Goal: Transaction & Acquisition: Book appointment/travel/reservation

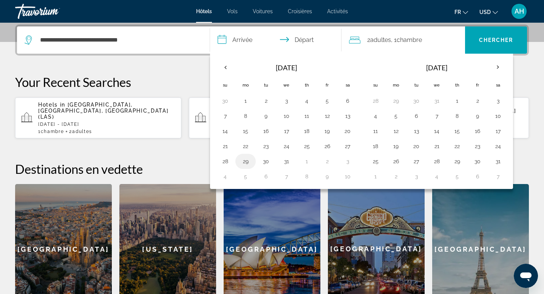
click at [244, 162] on button "29" at bounding box center [245, 161] width 12 height 11
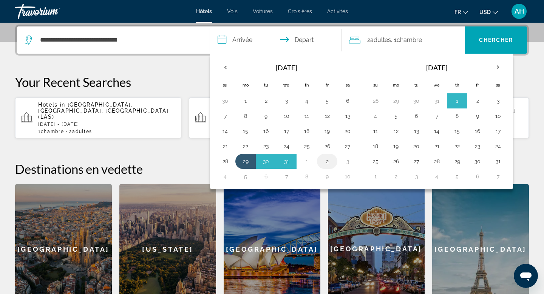
click at [323, 157] on button "2" at bounding box center [327, 161] width 12 height 11
type input "**********"
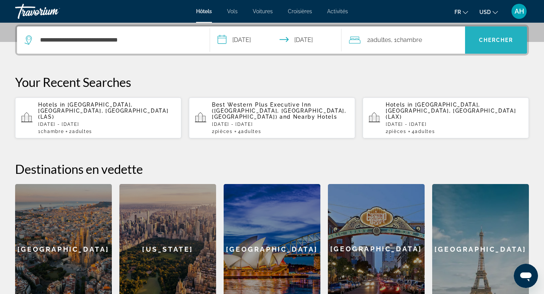
click at [484, 39] on span "Chercher" at bounding box center [496, 40] width 34 height 6
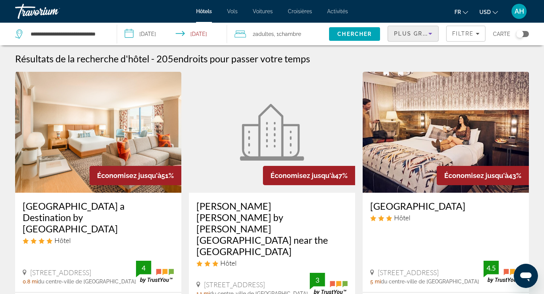
click at [417, 35] on span "Plus grandes économies" at bounding box center [439, 34] width 90 height 6
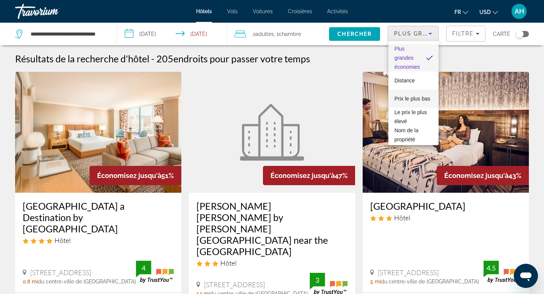
click at [411, 99] on span "Prix le plus bas" at bounding box center [412, 99] width 36 height 6
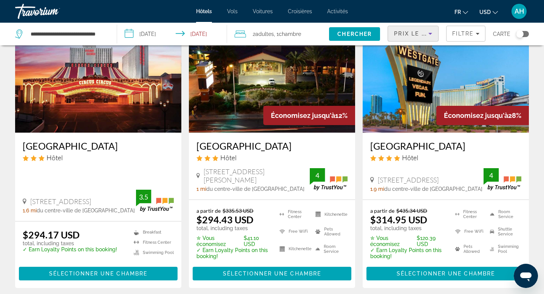
scroll to position [341, 0]
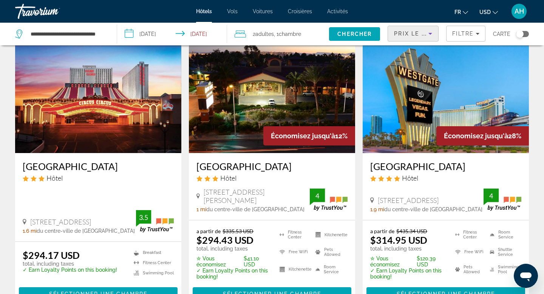
click at [163, 32] on input "**********" at bounding box center [173, 35] width 113 height 25
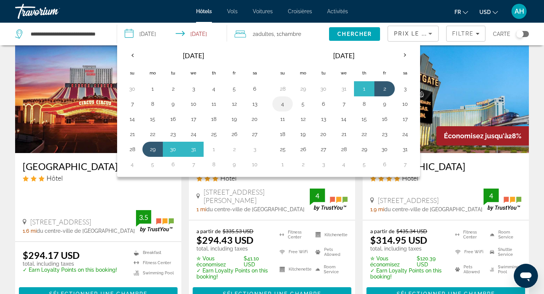
click at [287, 102] on button "4" at bounding box center [282, 104] width 12 height 11
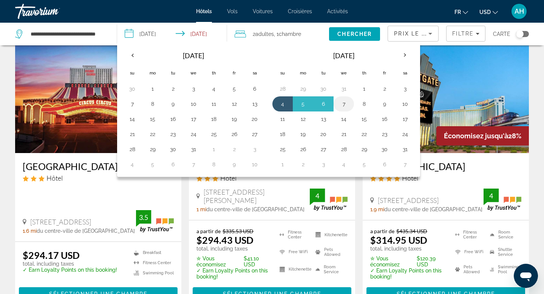
click at [348, 102] on button "7" at bounding box center [344, 104] width 12 height 11
type input "**********"
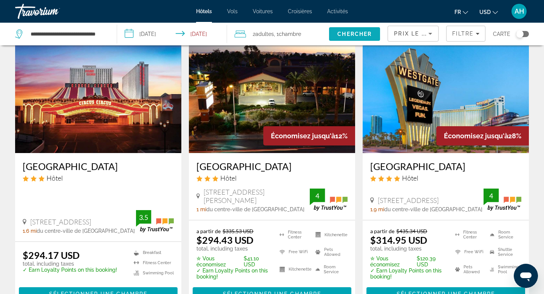
click at [355, 35] on span "Chercher" at bounding box center [354, 34] width 34 height 6
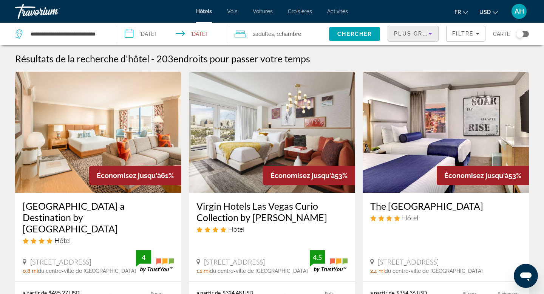
click at [425, 29] on div "Plus grandes économies" at bounding box center [411, 33] width 34 height 9
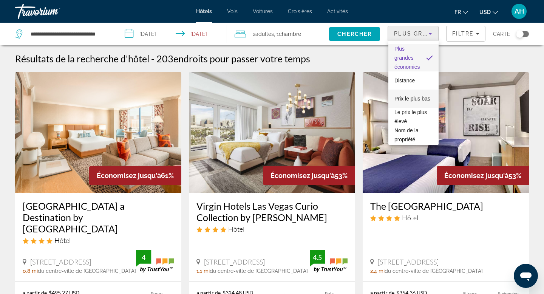
click at [409, 93] on mat-option "Prix le plus bas" at bounding box center [413, 98] width 50 height 18
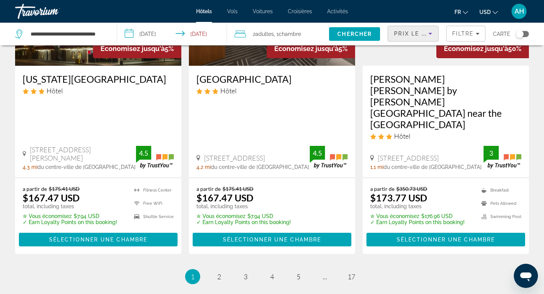
scroll to position [1023, 0]
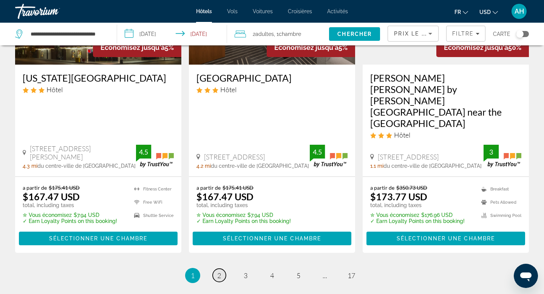
click at [223, 268] on link "page 2" at bounding box center [219, 274] width 13 height 13
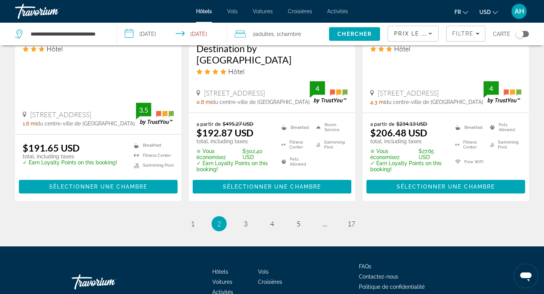
scroll to position [1041, 0]
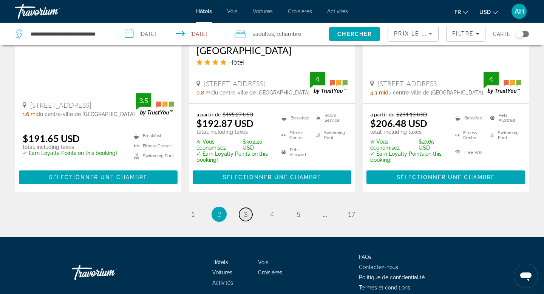
click at [246, 215] on span "3" at bounding box center [246, 214] width 4 height 8
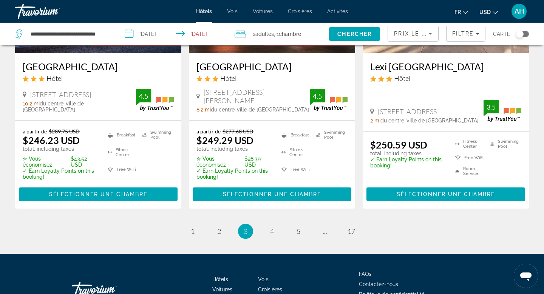
scroll to position [1013, 0]
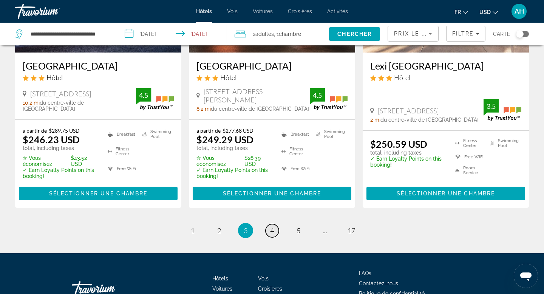
click at [272, 230] on span "4" at bounding box center [272, 230] width 4 height 8
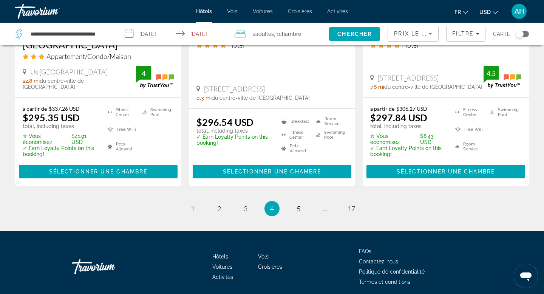
scroll to position [1074, 0]
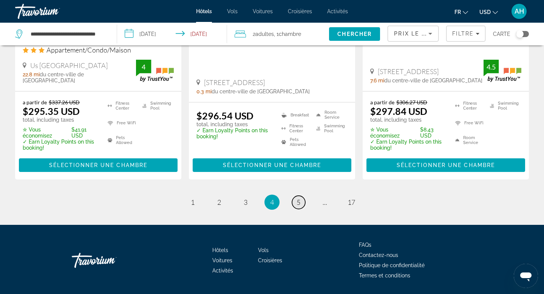
click at [301, 196] on link "page 5" at bounding box center [298, 202] width 13 height 13
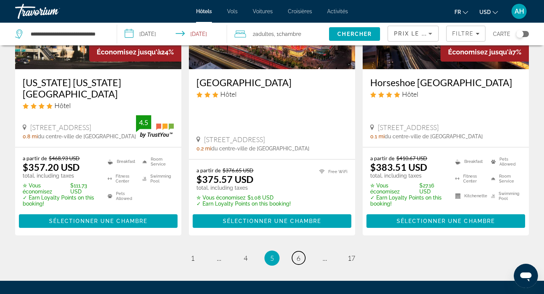
scroll to position [1041, 0]
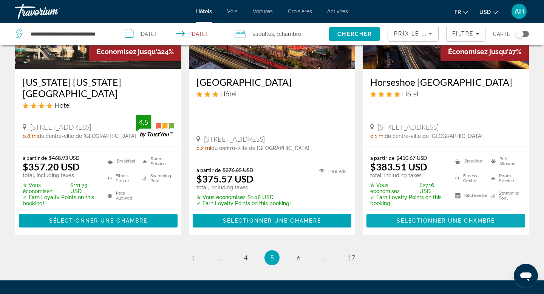
click at [402, 217] on span "Sélectionner une chambre" at bounding box center [445, 220] width 98 height 6
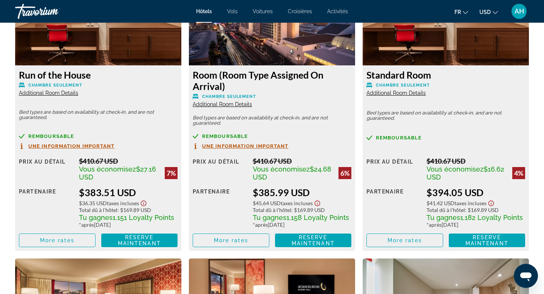
scroll to position [1098, 0]
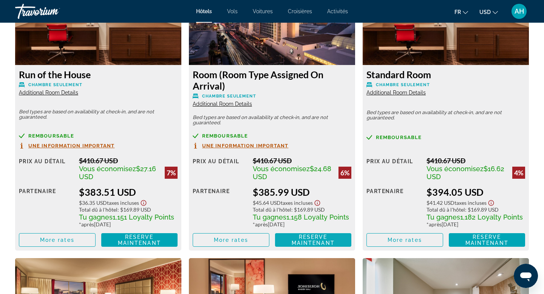
click at [294, 241] on span "Reserve maintenant" at bounding box center [313, 240] width 43 height 12
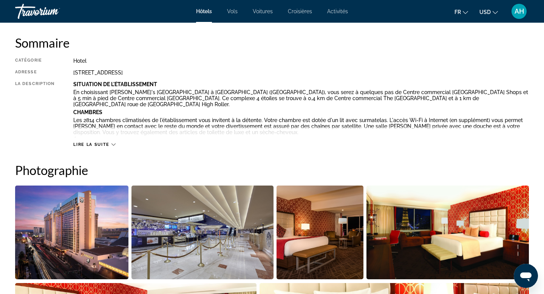
scroll to position [245, 0]
